Goal: Register for event/course

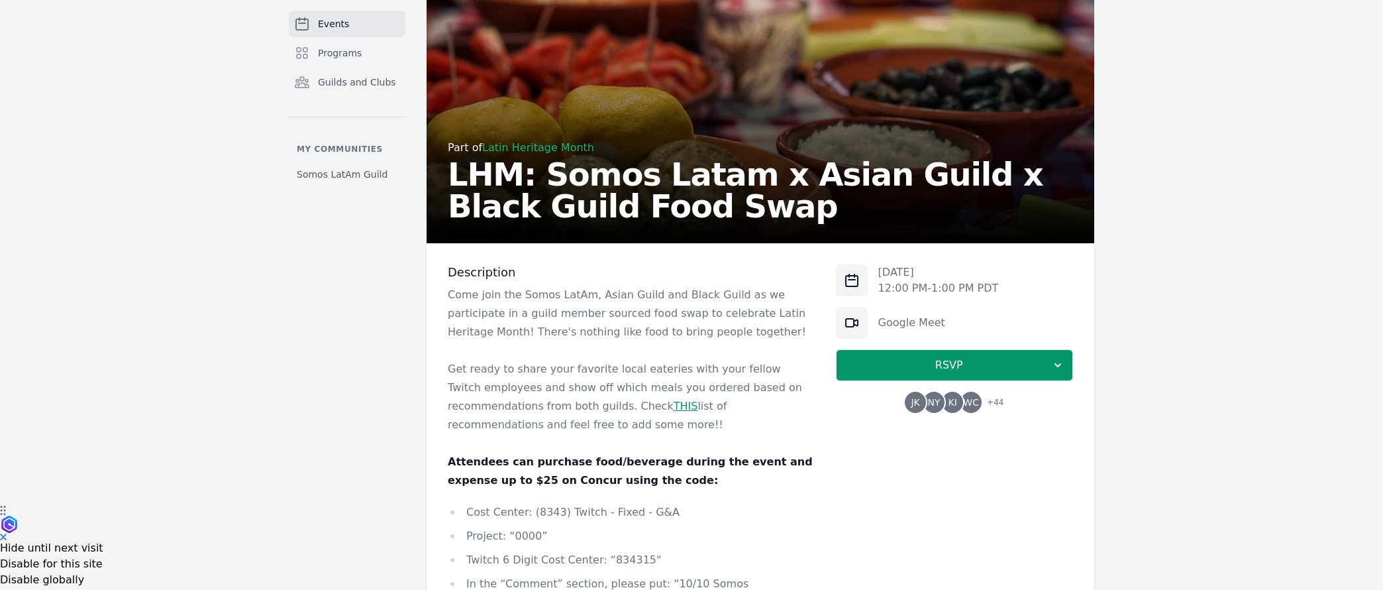
scroll to position [89, 0]
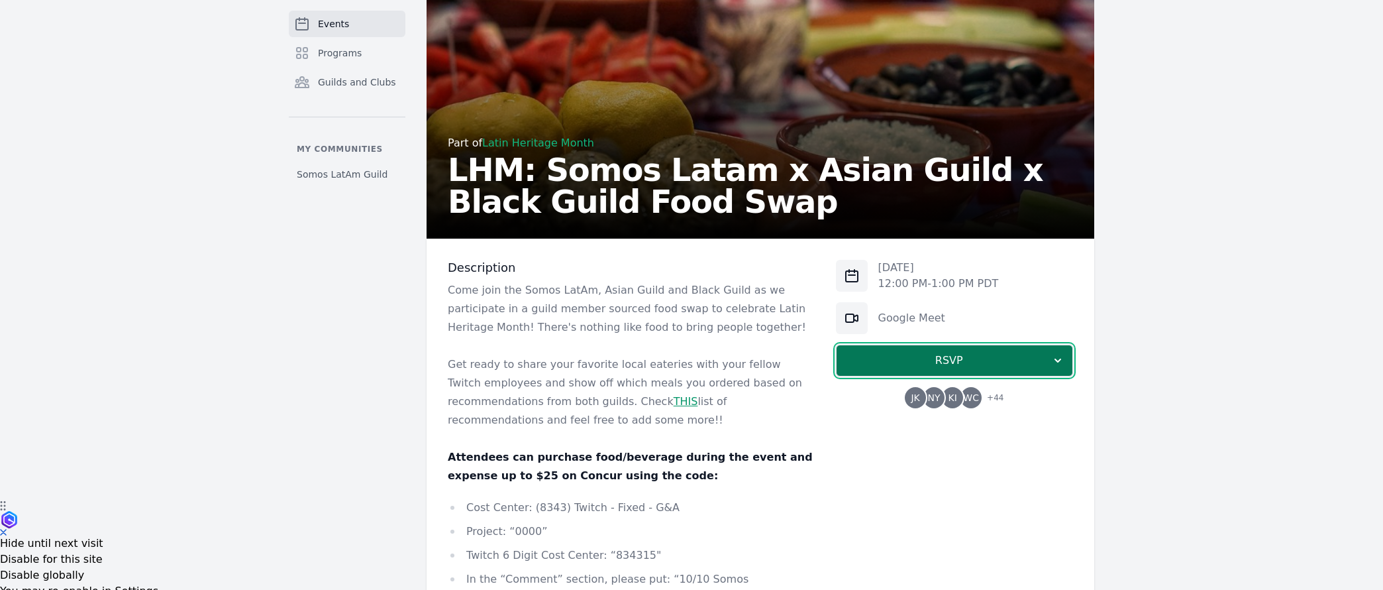
click at [986, 357] on span "RSVP" at bounding box center [949, 360] width 204 height 16
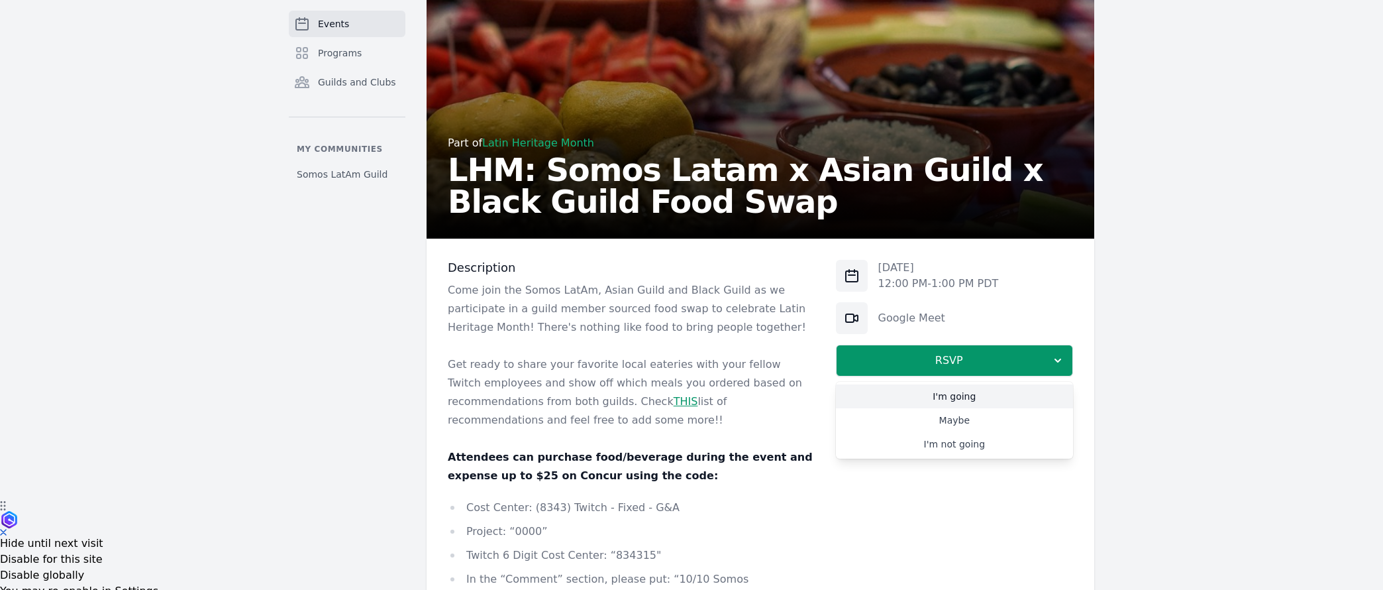
click at [969, 392] on link "I'm going" at bounding box center [954, 396] width 237 height 24
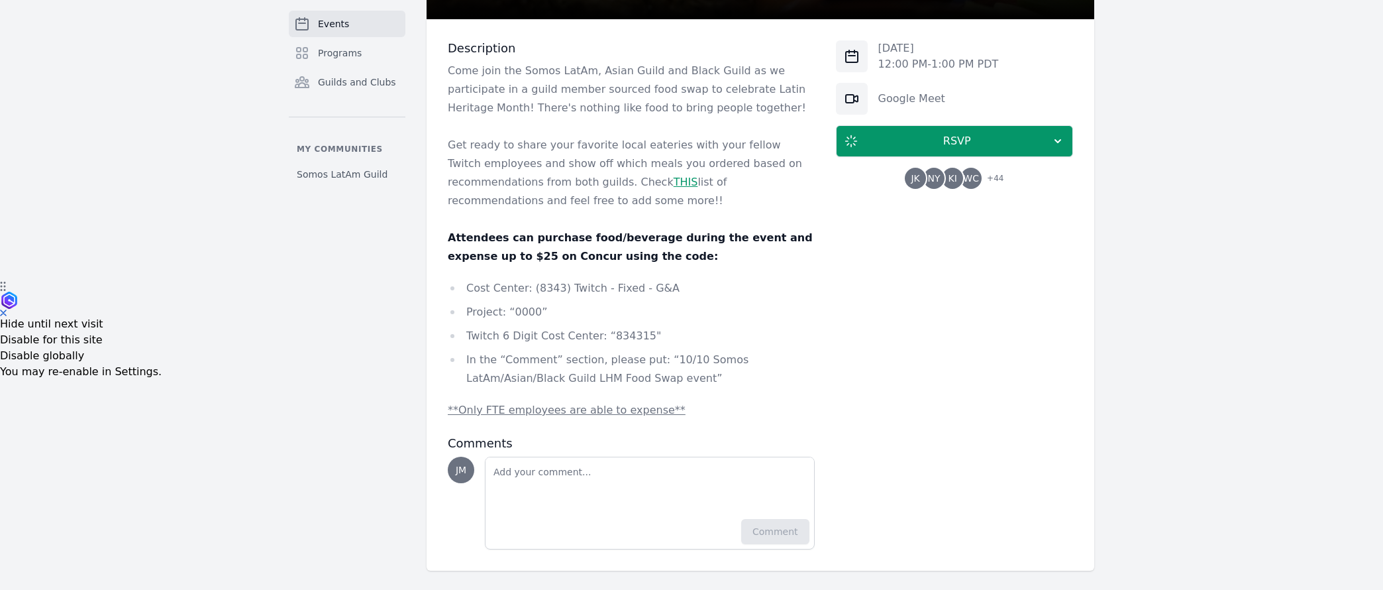
scroll to position [309, 0]
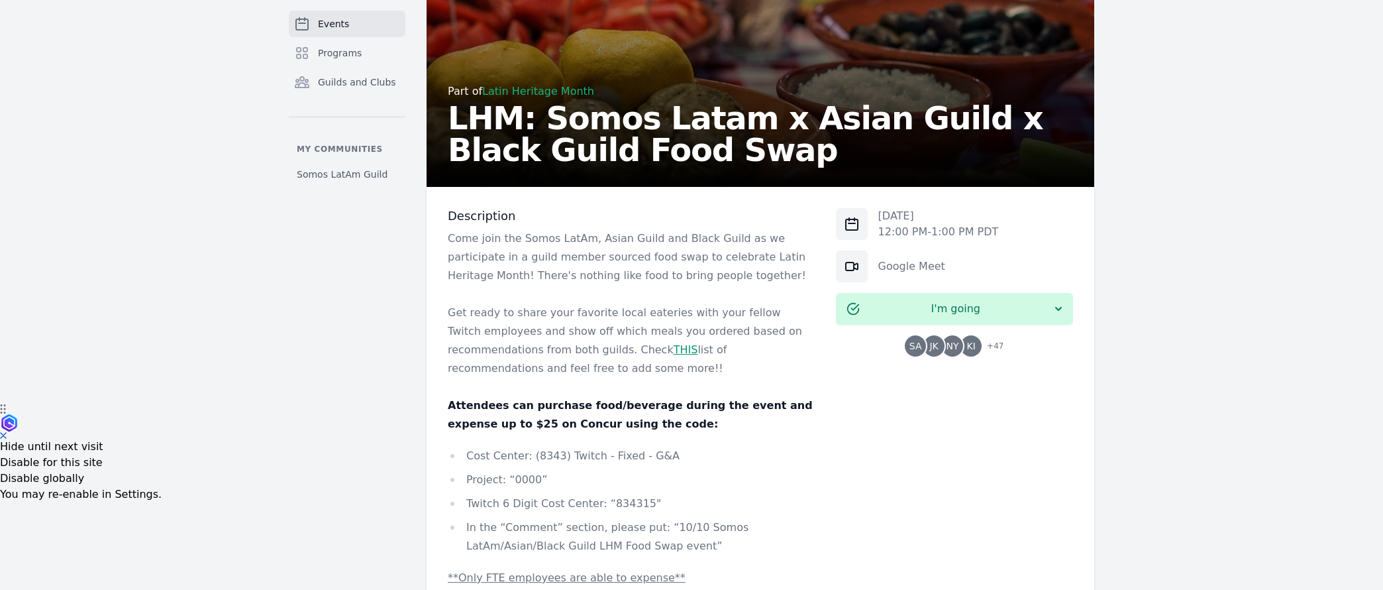
scroll to position [208, 0]
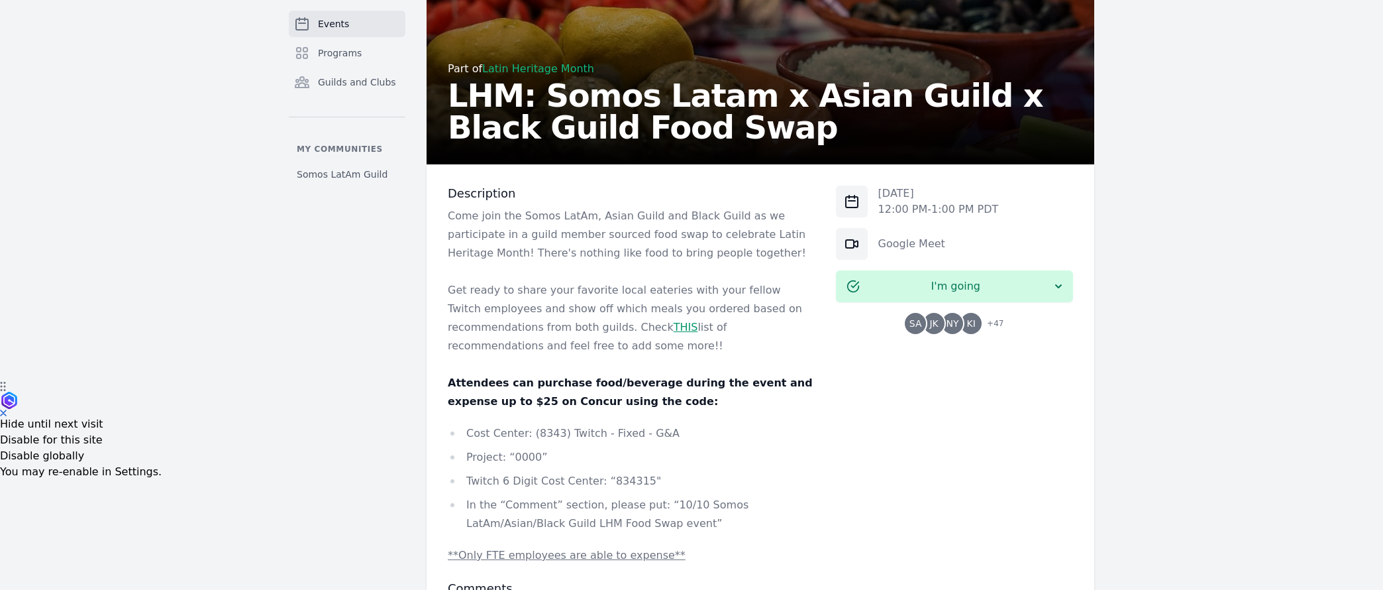
click at [674, 333] on link "THIS" at bounding box center [686, 327] width 25 height 13
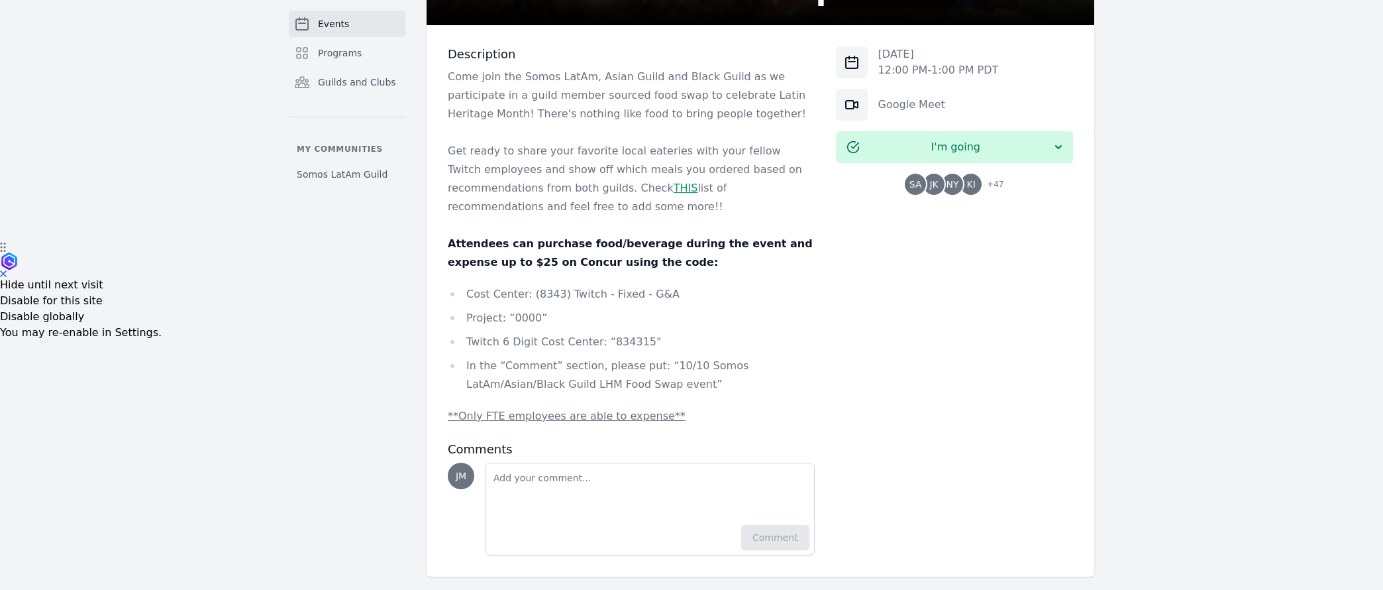
scroll to position [360, 0]
